Goal: Task Accomplishment & Management: Manage account settings

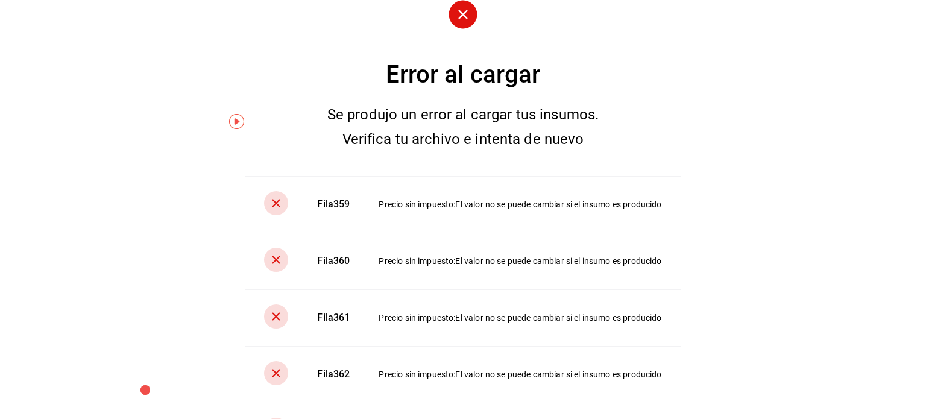
scroll to position [6411, 0]
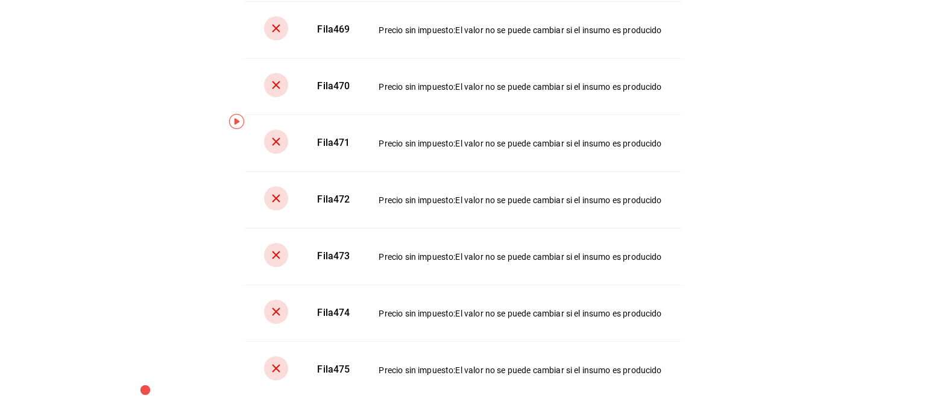
click at [915, 139] on div "Error al cargar Se produjo un error al cargar tus insumos. Verifica tu archivo …" at bounding box center [463, 209] width 926 height 419
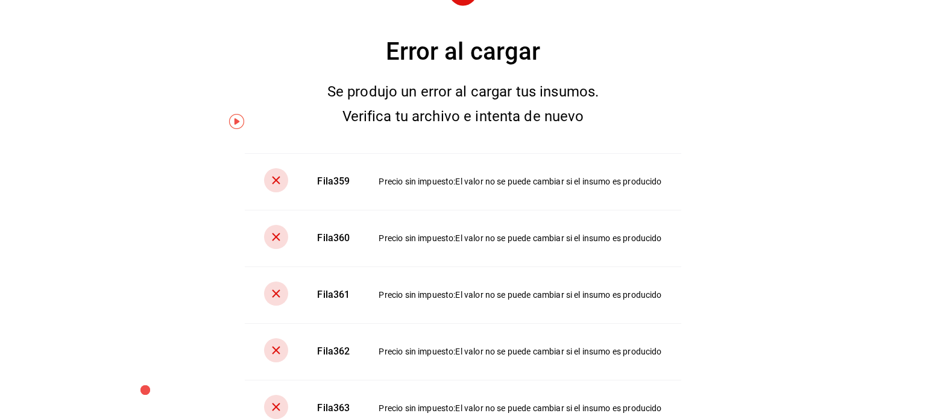
scroll to position [0, 0]
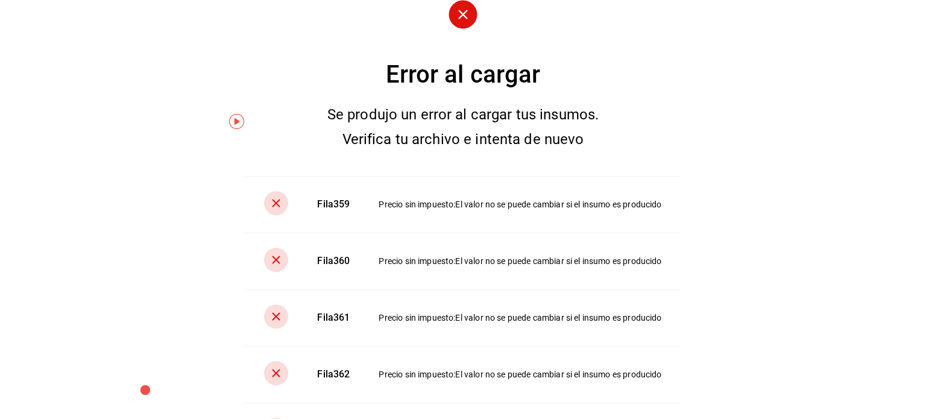
click at [457, 24] on circle at bounding box center [463, 14] width 28 height 28
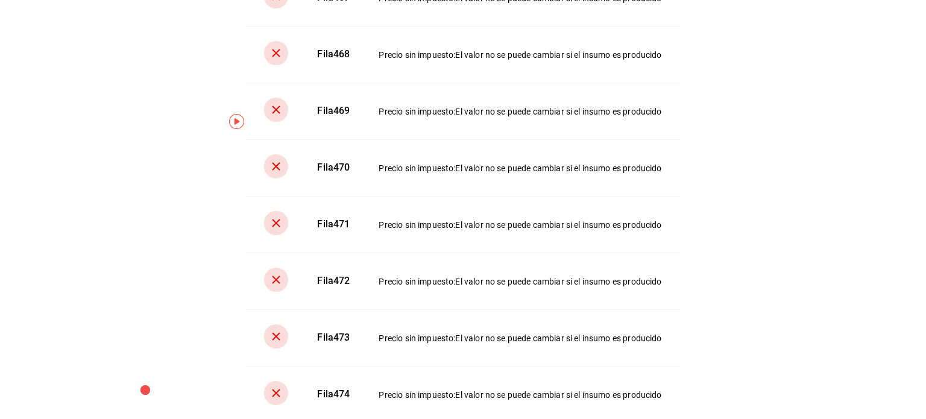
scroll to position [6411, 0]
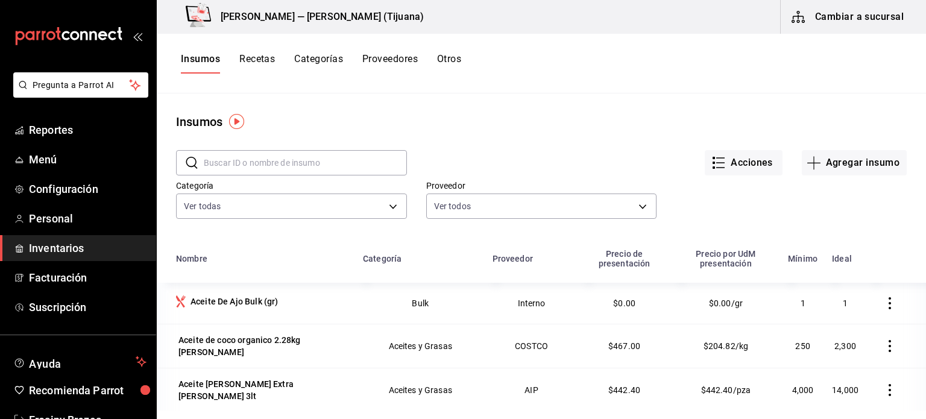
scroll to position [0, 0]
click at [733, 171] on button "Acciones" at bounding box center [744, 162] width 78 height 25
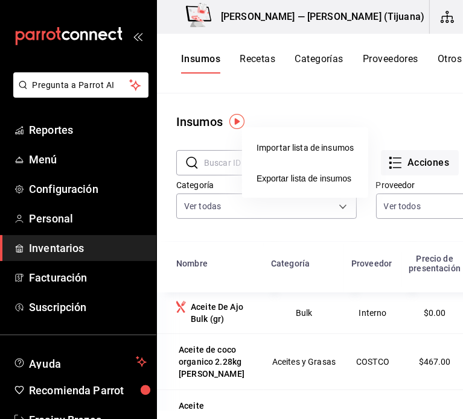
click at [319, 154] on div "Importar lista de insumos" at bounding box center [304, 148] width 97 height 13
click at [0, 0] on input "Importar lista de insumos" at bounding box center [0, 0] width 0 height 0
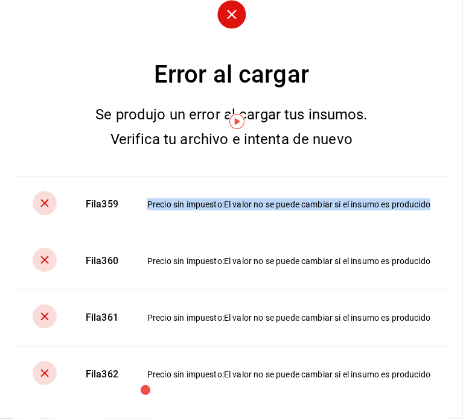
drag, startPoint x: 141, startPoint y: 202, endPoint x: 429, endPoint y: 212, distance: 287.8
click at [429, 212] on td "Precio sin impuesto : El valor no se puede cambiar si el insumo es producido" at bounding box center [291, 204] width 317 height 57
copy div "Precio sin impuesto : El valor no se puede cambiar si el insumo es producido"
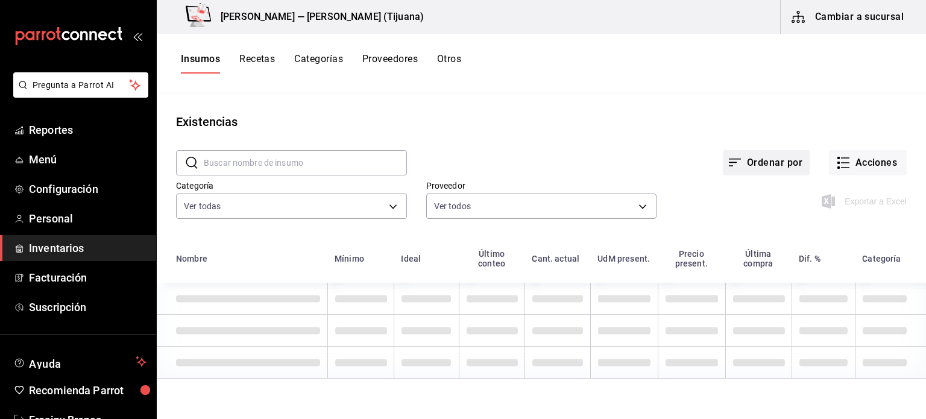
click at [751, 160] on button "Ordenar por" at bounding box center [766, 162] width 87 height 25
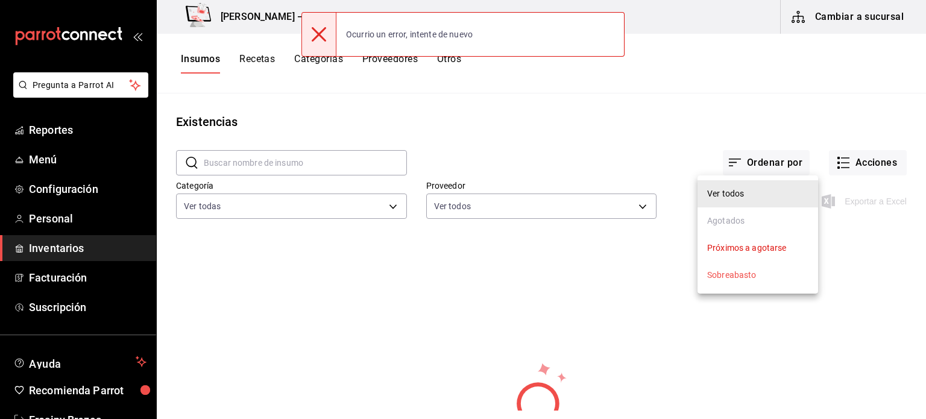
click at [596, 144] on div at bounding box center [463, 209] width 926 height 419
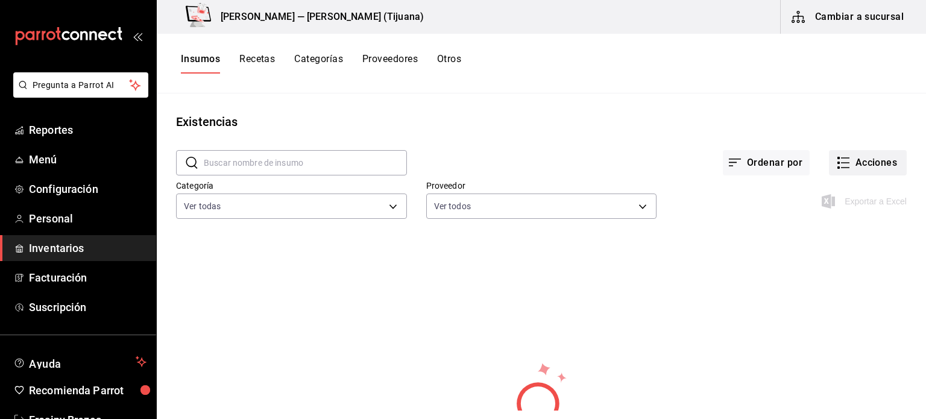
click at [842, 168] on button "Acciones" at bounding box center [868, 162] width 78 height 25
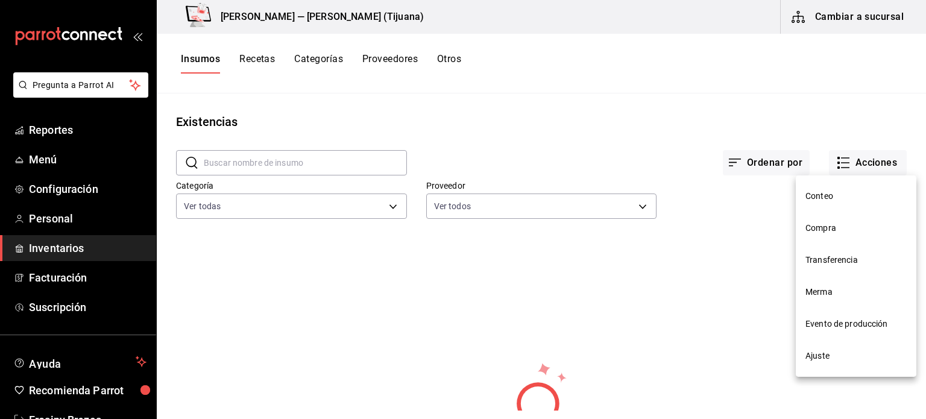
click at [757, 130] on div at bounding box center [463, 209] width 926 height 419
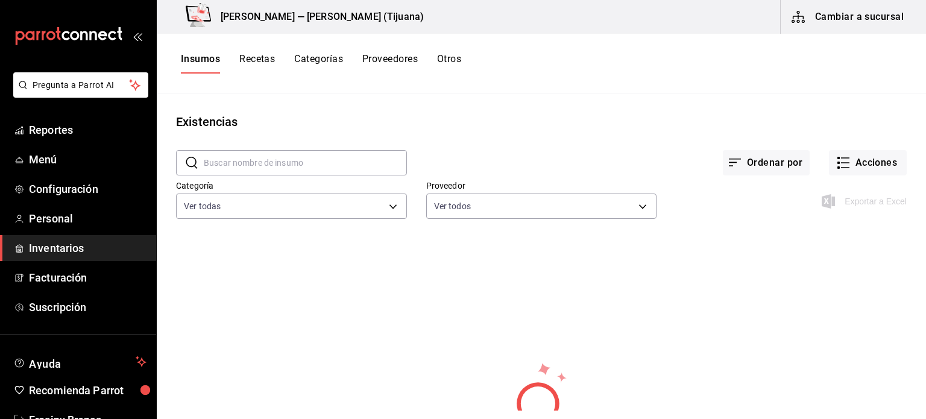
click at [203, 57] on button "Insumos" at bounding box center [200, 63] width 39 height 21
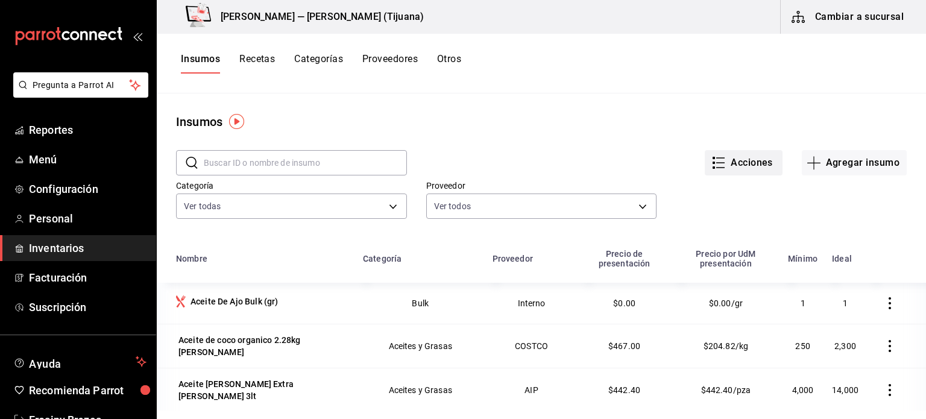
click at [712, 164] on icon "button" at bounding box center [719, 163] width 14 height 14
click at [719, 156] on li "Importar lista de insumos" at bounding box center [710, 148] width 126 height 32
click at [701, 151] on div "Importar lista de insumos" at bounding box center [710, 148] width 97 height 13
click at [0, 0] on input "Importar lista de insumos" at bounding box center [0, 0] width 0 height 0
click at [692, 185] on li "Exportar lista de insumos" at bounding box center [710, 178] width 126 height 29
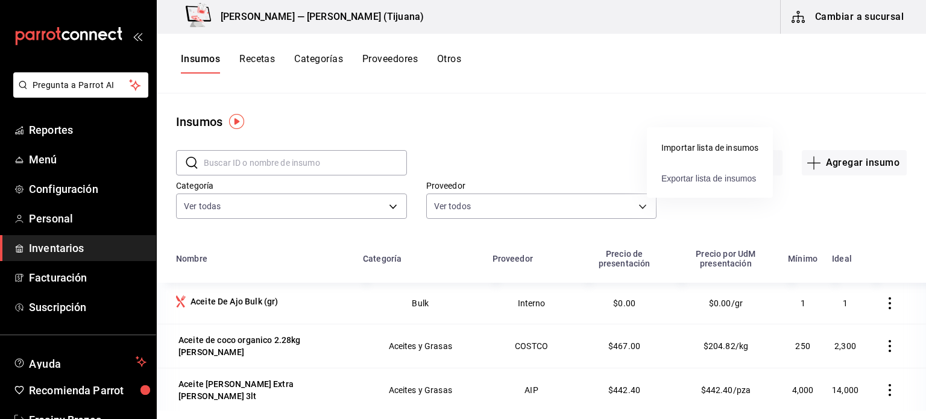
click at [704, 179] on span "Exportar lista de insumos" at bounding box center [709, 179] width 95 height 10
